Goal: Task Accomplishment & Management: Use online tool/utility

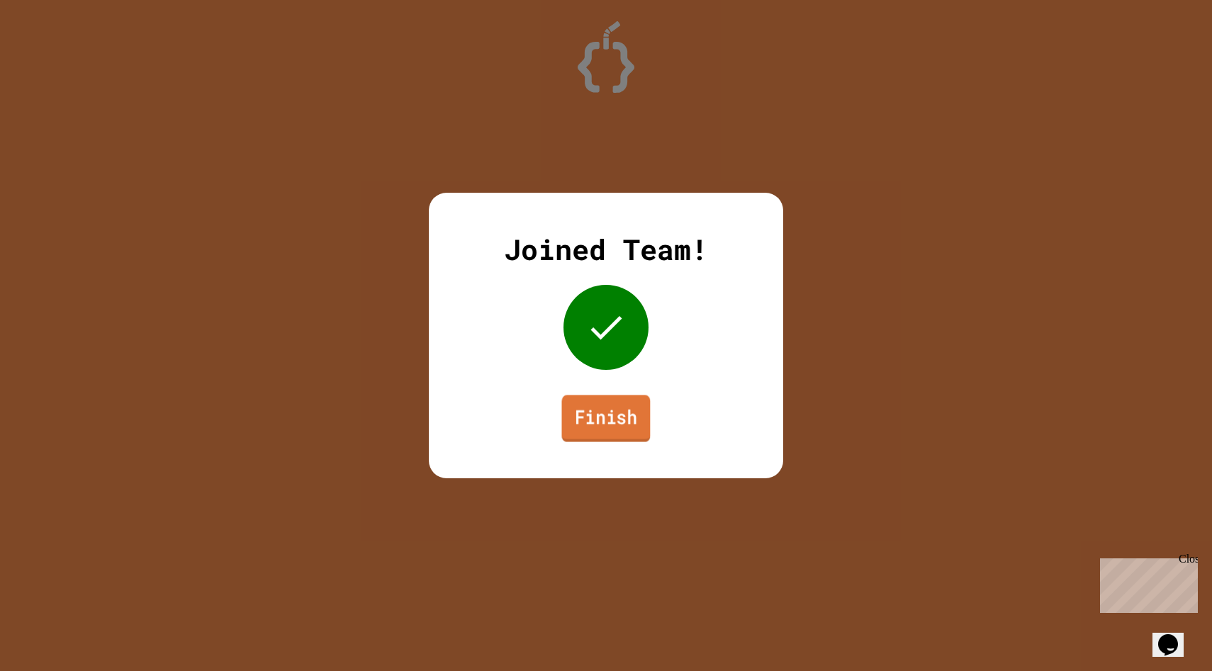
click at [592, 426] on link "Finish" at bounding box center [606, 419] width 89 height 47
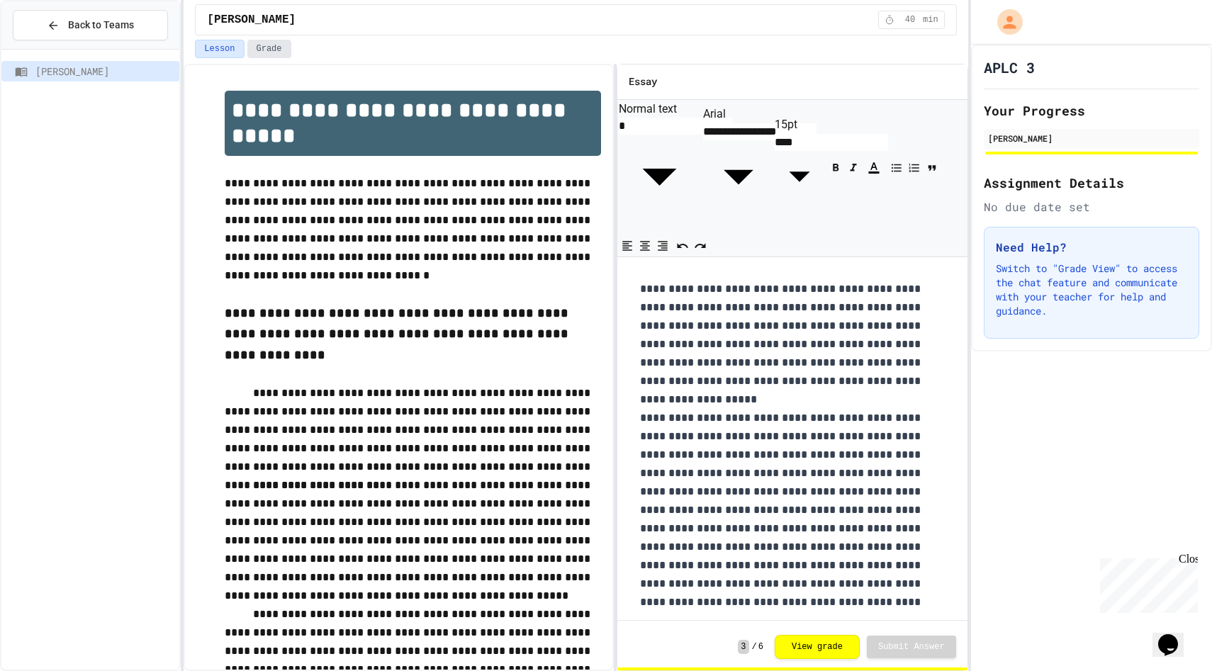
click at [248, 40] on button "Grade" at bounding box center [269, 49] width 44 height 18
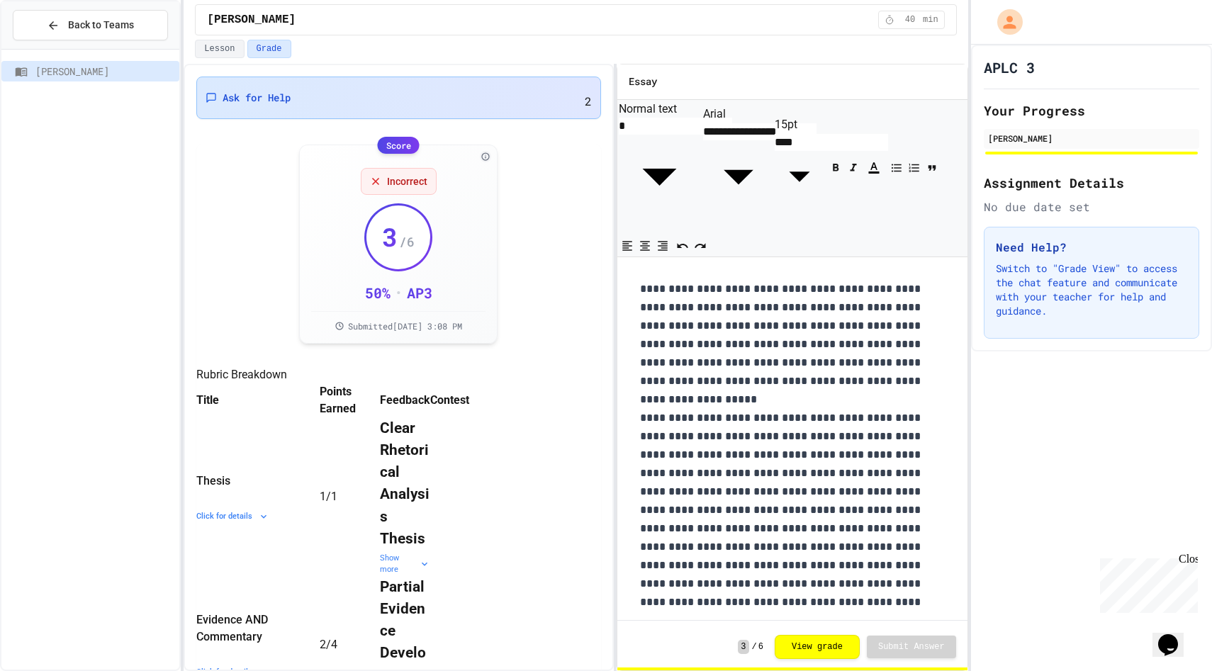
click at [232, 91] on span "Ask for Help" at bounding box center [257, 98] width 68 height 14
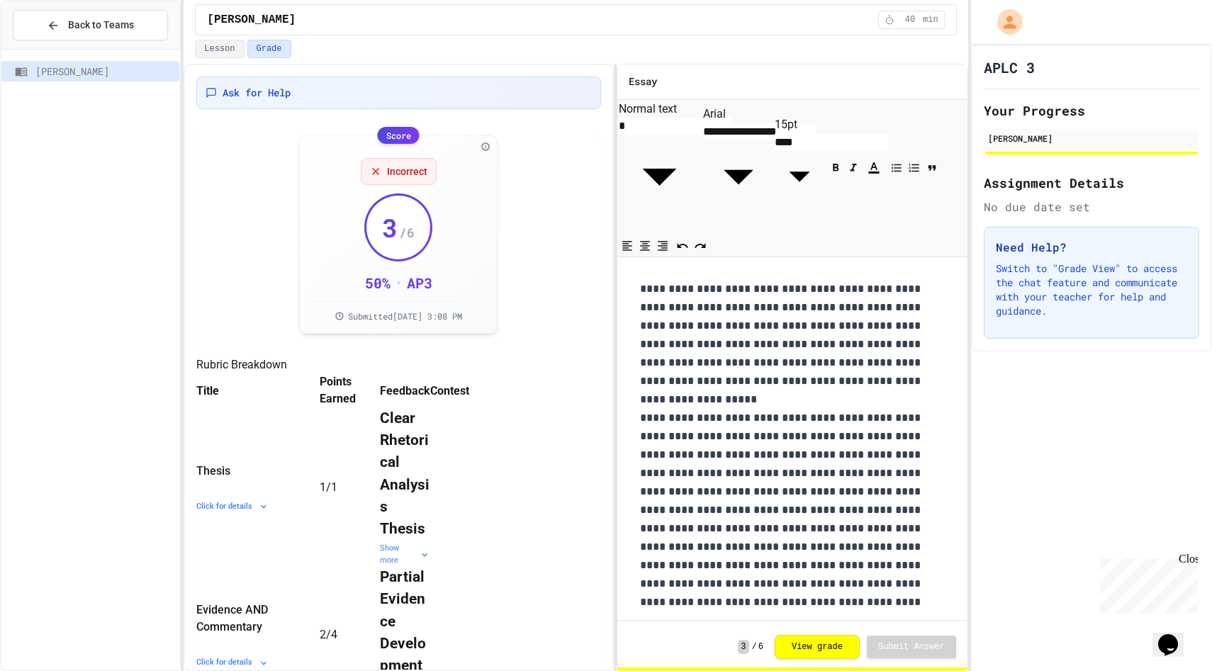
scroll to position [22, 0]
